Goal: Transaction & Acquisition: Book appointment/travel/reservation

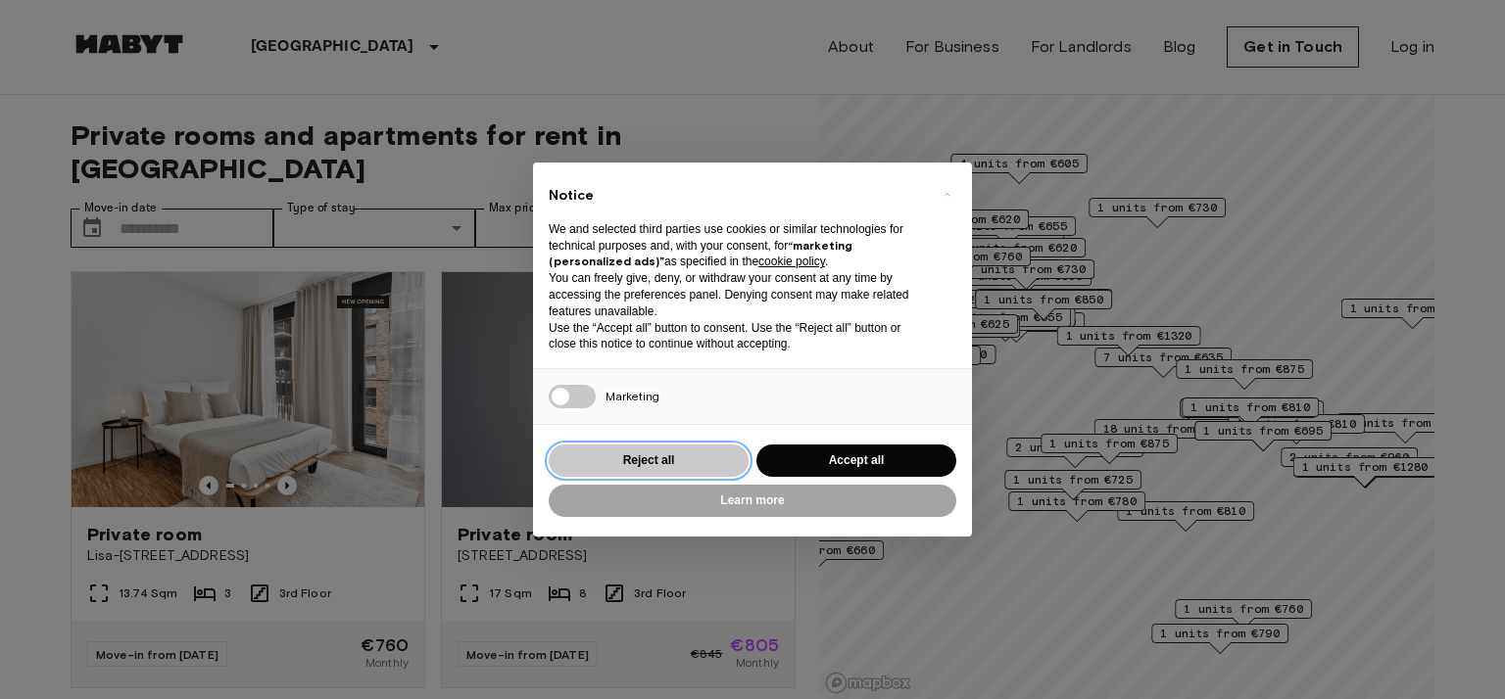
click at [698, 462] on button "Reject all" at bounding box center [649, 461] width 200 height 32
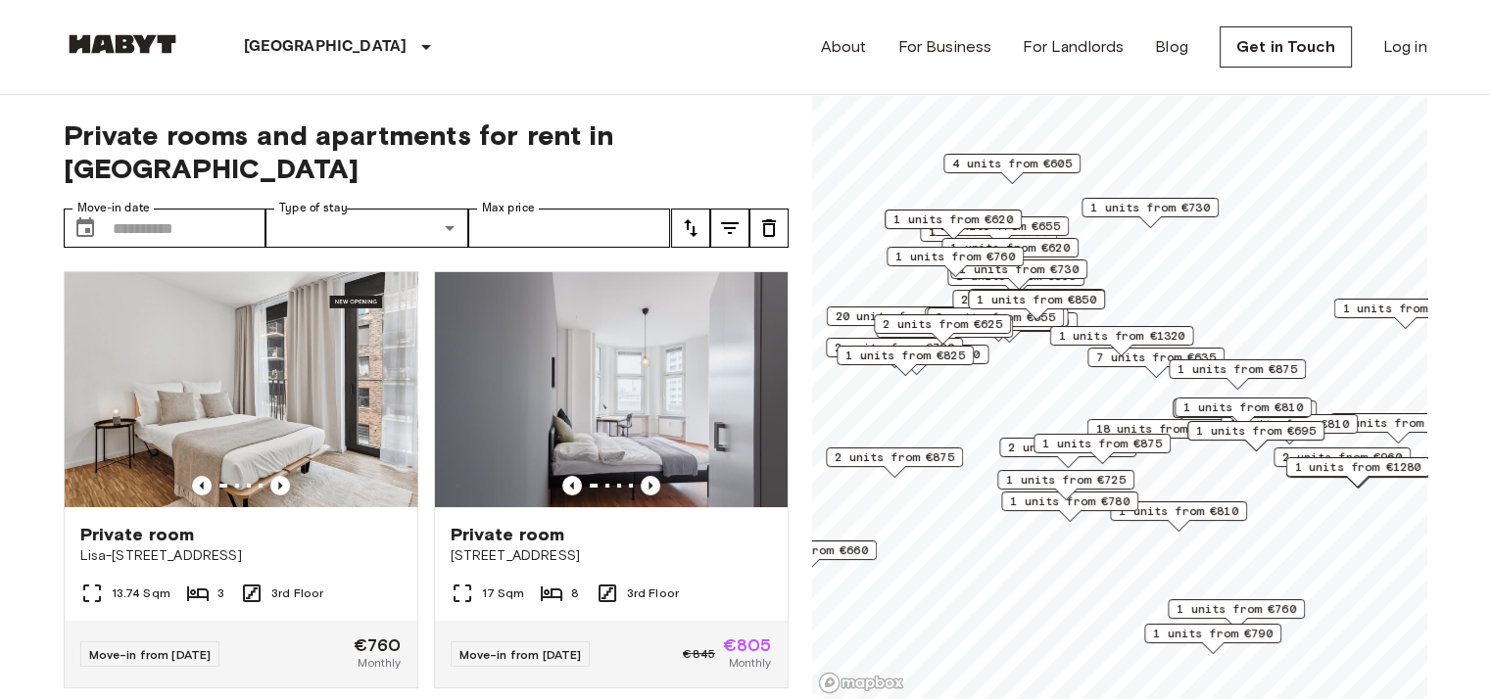
click at [920, 460] on span "2 units from €875" at bounding box center [895, 458] width 120 height 18
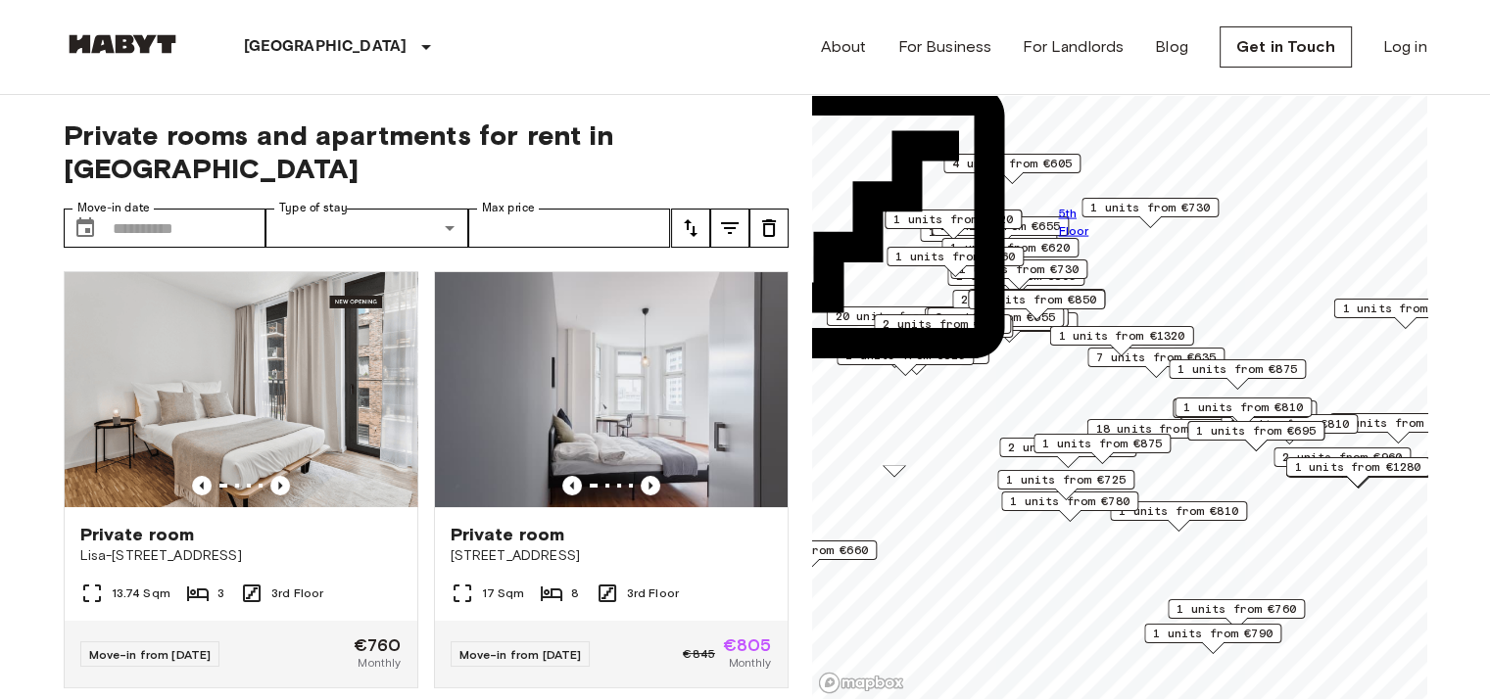
click at [1160, 207] on span "1 units from €730" at bounding box center [1150, 208] width 120 height 18
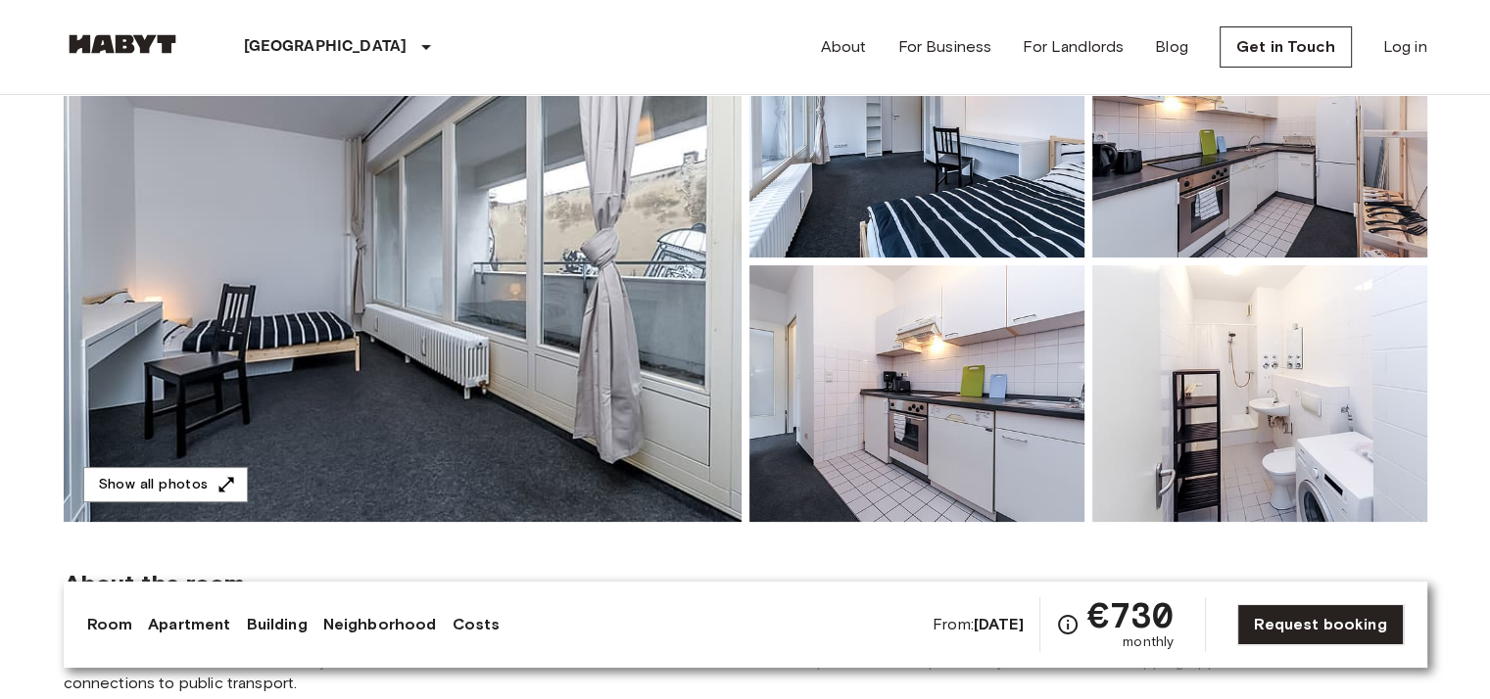
scroll to position [256, 0]
